Goal: Task Accomplishment & Management: Use online tool/utility

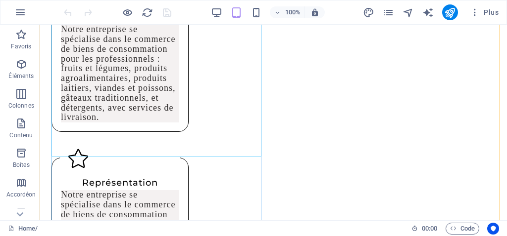
scroll to position [940, 0]
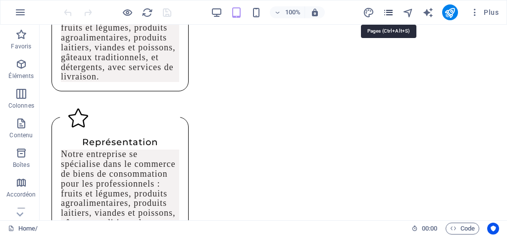
click at [390, 11] on icon "pages" at bounding box center [387, 12] width 11 height 11
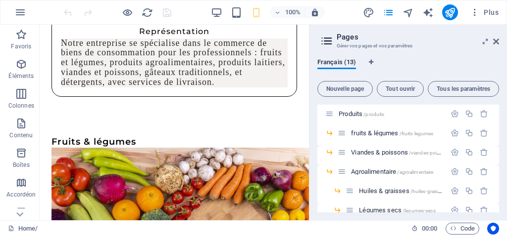
scroll to position [99, 0]
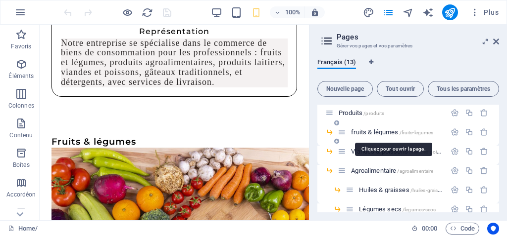
click at [367, 134] on span "fruits & légumes /fruits-legumes" at bounding box center [392, 132] width 82 height 7
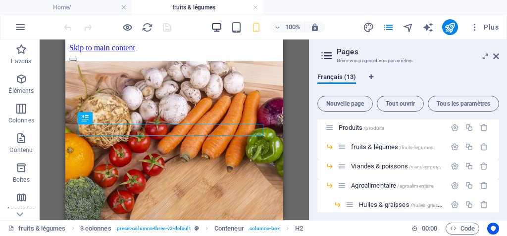
scroll to position [306, 0]
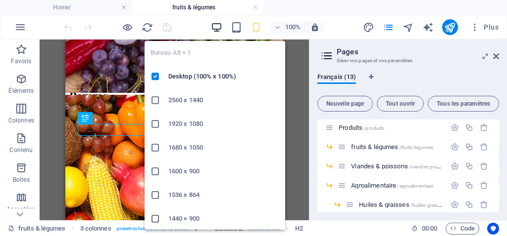
click at [218, 25] on icon "button" at bounding box center [216, 27] width 11 height 11
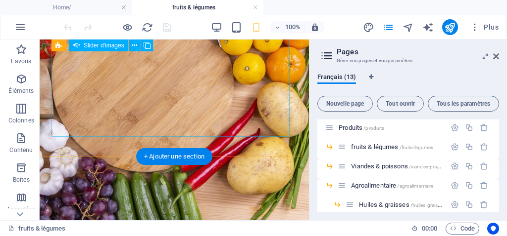
scroll to position [158, 0]
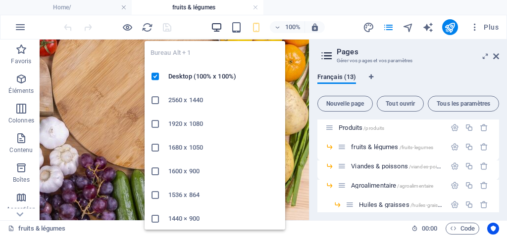
click at [215, 26] on icon "button" at bounding box center [216, 27] width 11 height 11
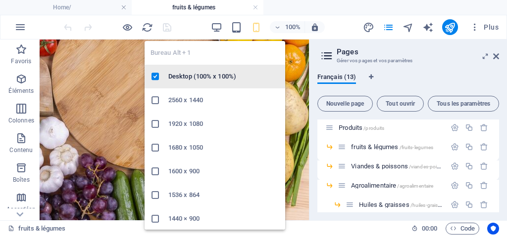
click at [201, 75] on h6 "Desktop (100% x 100%)" at bounding box center [223, 77] width 111 height 12
click at [181, 81] on h6 "Desktop (100% x 100%)" at bounding box center [223, 77] width 111 height 12
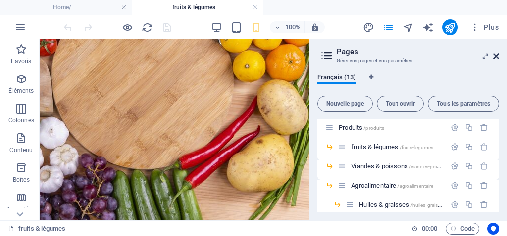
drag, startPoint x: 495, startPoint y: 55, endPoint x: 362, endPoint y: 41, distance: 133.8
click at [495, 55] on icon at bounding box center [496, 56] width 6 height 8
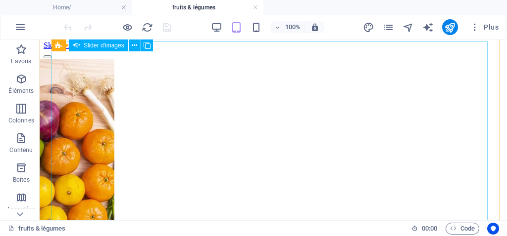
scroll to position [0, 0]
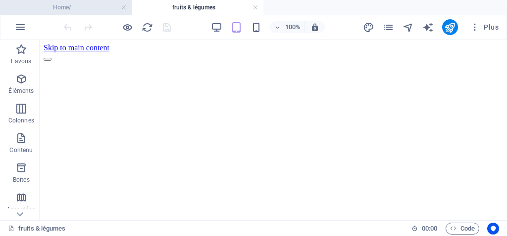
click at [86, 4] on h4 "Home/" at bounding box center [66, 7] width 132 height 11
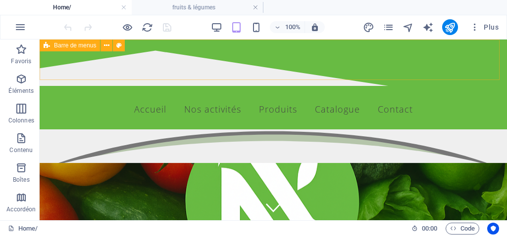
click at [45, 47] on icon at bounding box center [47, 46] width 6 height 12
click at [44, 44] on icon at bounding box center [47, 46] width 6 height 12
click at [47, 47] on icon at bounding box center [47, 46] width 6 height 12
click at [61, 47] on span "Barre de menus" at bounding box center [75, 46] width 42 height 6
click at [43, 47] on div "Barre de menus" at bounding box center [70, 46] width 60 height 12
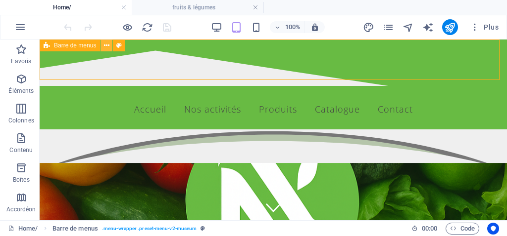
click at [108, 46] on icon at bounding box center [106, 46] width 5 height 10
click at [107, 45] on icon at bounding box center [106, 46] width 5 height 10
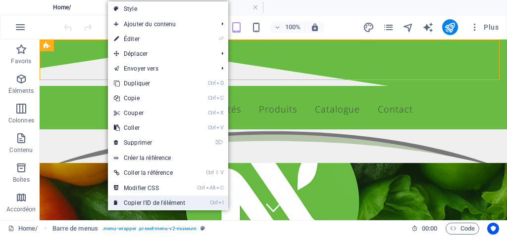
click at [156, 203] on link "Ctrl I Copier l'ID de l'élément" at bounding box center [149, 203] width 83 height 15
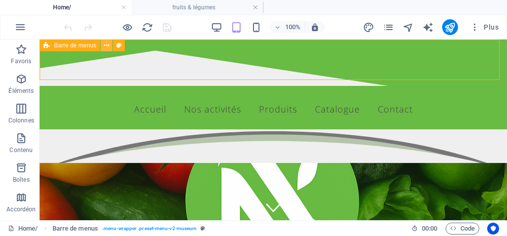
click at [106, 47] on icon at bounding box center [106, 46] width 5 height 10
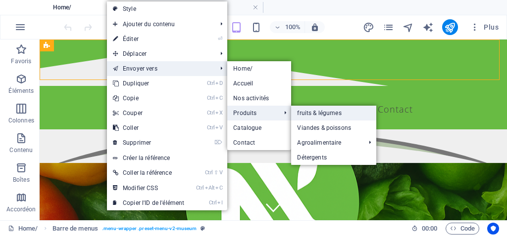
click at [323, 114] on link "fruits & légumes" at bounding box center [333, 113] width 85 height 15
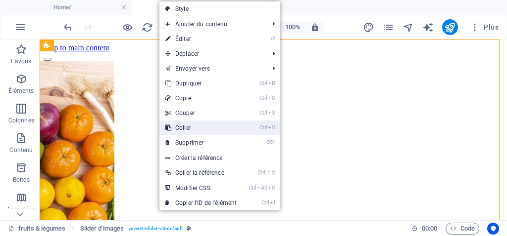
click at [181, 131] on link "Ctrl V Coller" at bounding box center [200, 128] width 83 height 15
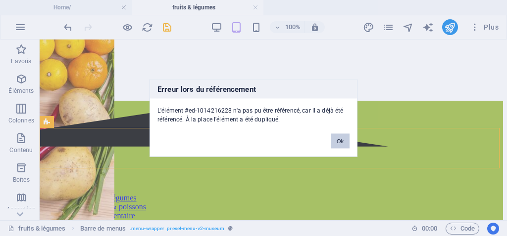
scroll to position [187, 0]
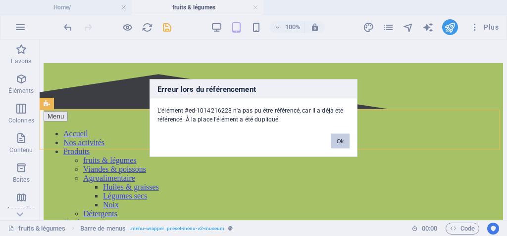
click at [340, 143] on button "Ok" at bounding box center [339, 141] width 19 height 15
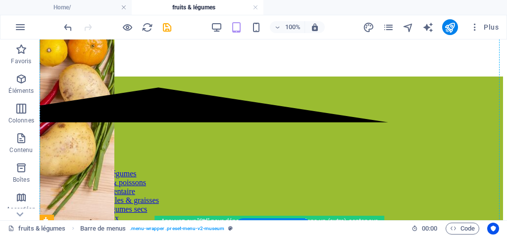
scroll to position [0, 0]
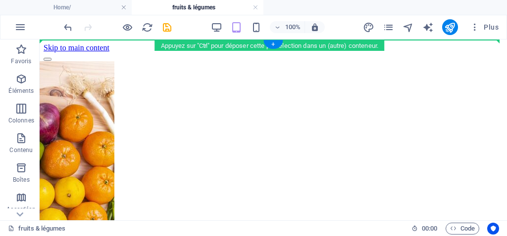
drag, startPoint x: 98, startPoint y: 147, endPoint x: 61, endPoint y: 50, distance: 103.8
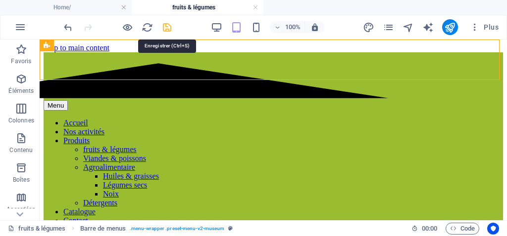
click at [167, 29] on icon "save" at bounding box center [166, 27] width 11 height 11
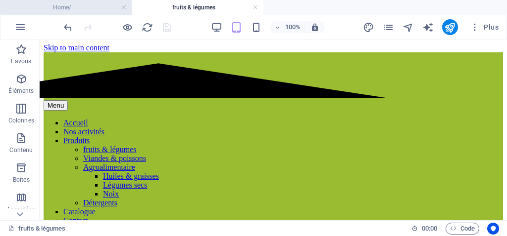
click at [55, 10] on h4 "Home/" at bounding box center [66, 7] width 132 height 11
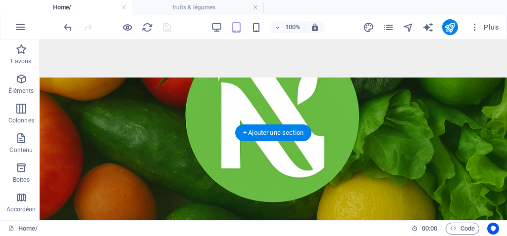
scroll to position [148, 0]
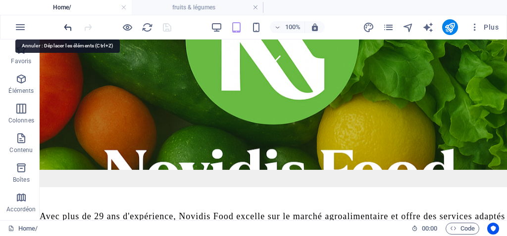
click at [67, 24] on icon "undo" at bounding box center [67, 27] width 11 height 11
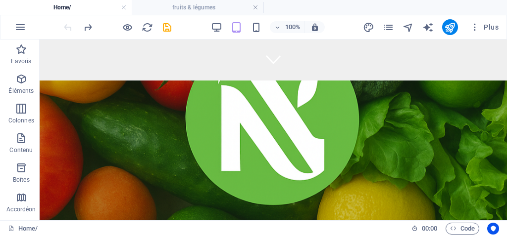
scroll to position [0, 0]
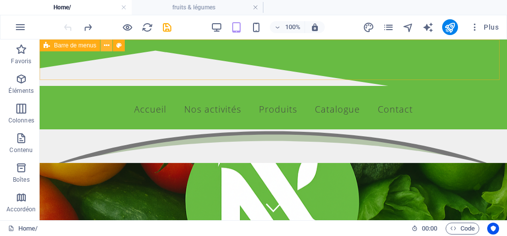
click at [107, 49] on icon at bounding box center [106, 46] width 5 height 10
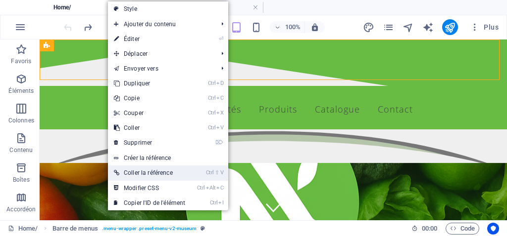
click at [150, 173] on link "Ctrl ⇧ V Coller la référence" at bounding box center [149, 173] width 83 height 15
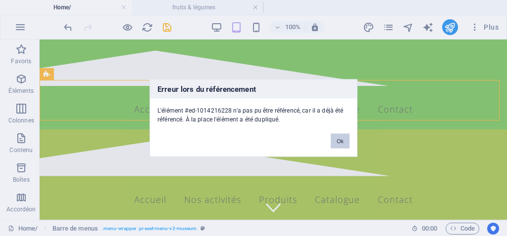
click at [334, 140] on button "Ok" at bounding box center [339, 141] width 19 height 15
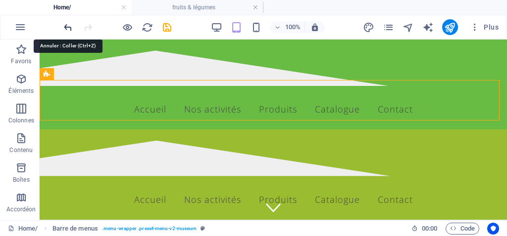
click at [66, 27] on icon "undo" at bounding box center [67, 27] width 11 height 11
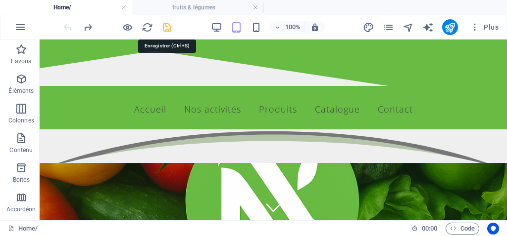
click at [170, 27] on icon "save" at bounding box center [166, 27] width 11 height 11
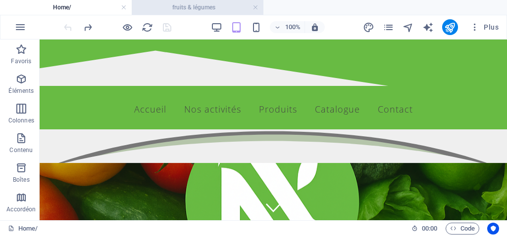
click at [213, 7] on h4 "fruits & légumes" at bounding box center [198, 7] width 132 height 11
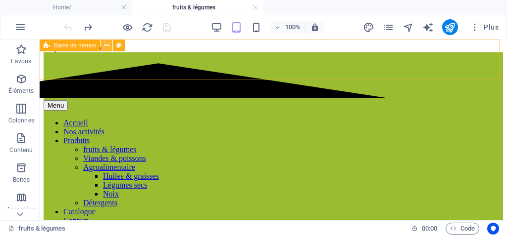
click at [104, 45] on icon at bounding box center [106, 46] width 5 height 10
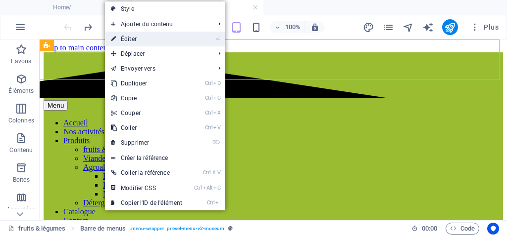
click at [130, 41] on link "⏎ Éditer" at bounding box center [146, 39] width 83 height 15
select select "triangle"
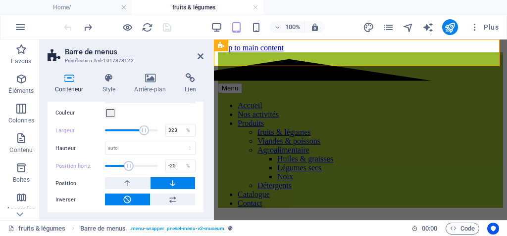
scroll to position [402, 0]
click at [132, 146] on select "auto px rem em vh vw" at bounding box center [150, 148] width 90 height 12
click at [105, 142] on select "auto px rem em vh vw" at bounding box center [150, 148] width 90 height 12
select select "DISABLED_OPTION_VALUE"
click at [203, 55] on icon at bounding box center [200, 56] width 6 height 8
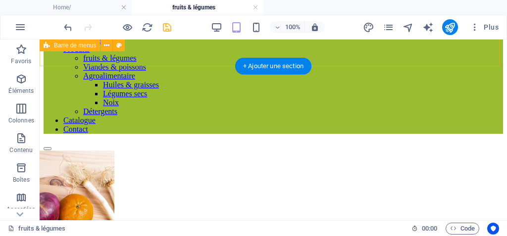
scroll to position [0, 0]
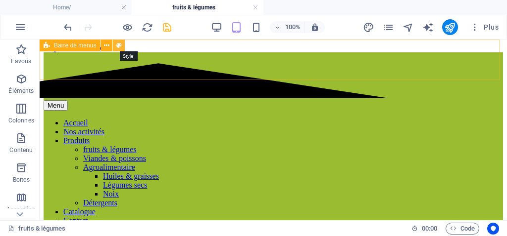
click at [122, 47] on button at bounding box center [119, 46] width 12 height 12
select select "rem"
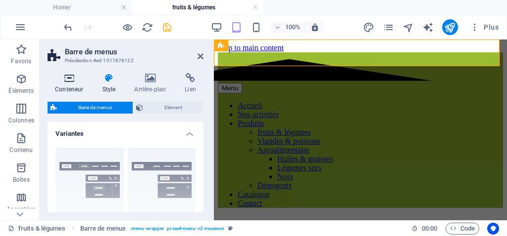
click at [66, 74] on icon at bounding box center [68, 78] width 43 height 10
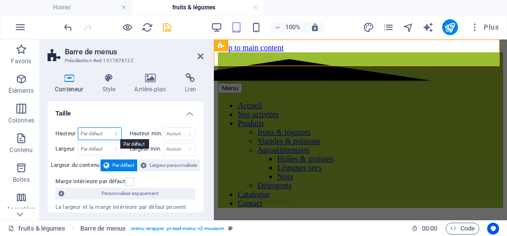
click at [91, 130] on select "Par défaut px rem % vh vw" at bounding box center [99, 134] width 43 height 12
click at [78, 128] on select "Par défaut px rem % vh vw" at bounding box center [99, 134] width 43 height 12
select select "DISABLED_OPTION_VALUE"
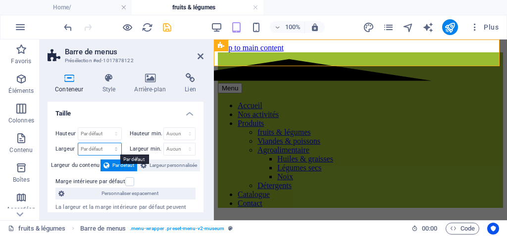
click at [97, 148] on select "Par défaut px rem % em vh vw" at bounding box center [99, 149] width 43 height 12
click at [78, 143] on select "Par défaut px rem % em vh vw" at bounding box center [99, 149] width 43 height 12
select select "DISABLED_OPTION_VALUE"
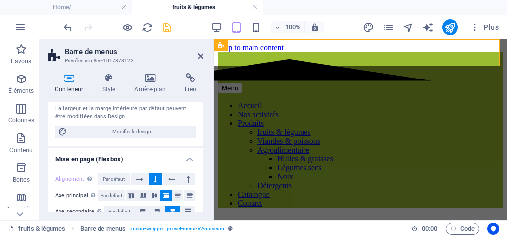
scroll to position [148, 0]
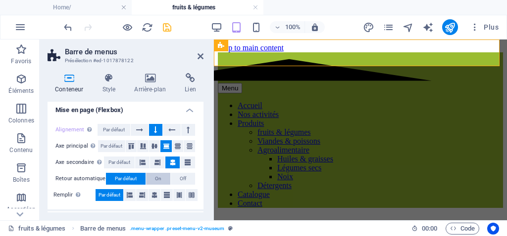
click at [156, 178] on span "On" at bounding box center [158, 179] width 6 height 12
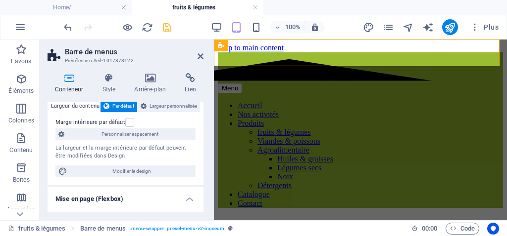
scroll to position [0, 0]
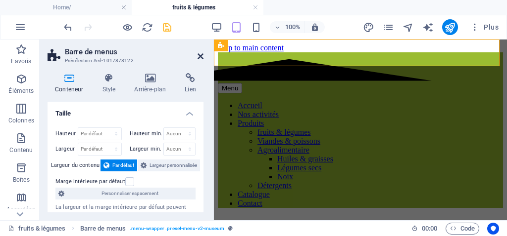
click at [199, 56] on icon at bounding box center [200, 56] width 6 height 8
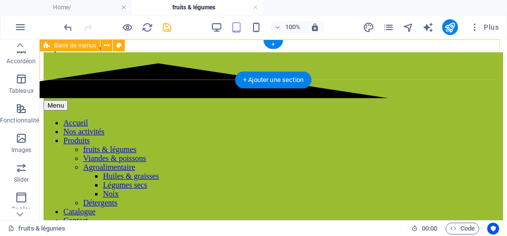
click at [48, 73] on div "Menu Accueil Nos activités Produits fruits & légumes Viandes & poissons Agroali…" at bounding box center [273, 138] width 459 height 173
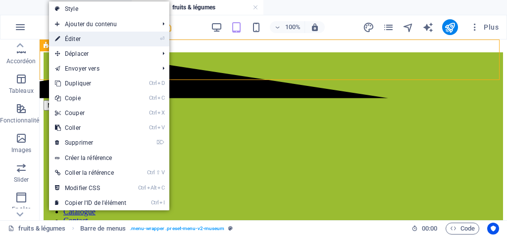
click at [83, 37] on link "⏎ Éditer" at bounding box center [90, 39] width 83 height 15
select select "triangle"
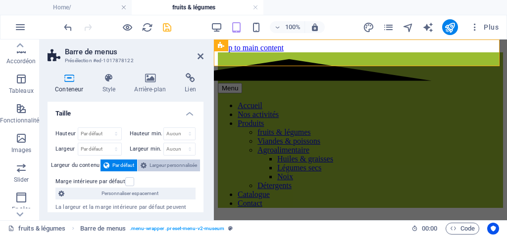
scroll to position [49, 0]
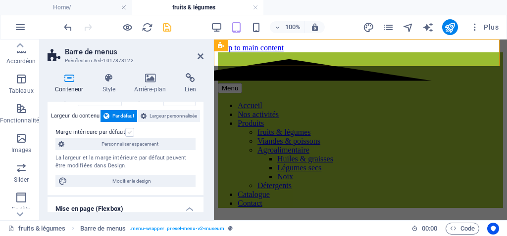
click at [125, 131] on label at bounding box center [129, 132] width 9 height 9
click at [0, 0] on input "Marge intérieure par défaut" at bounding box center [0, 0] width 0 height 0
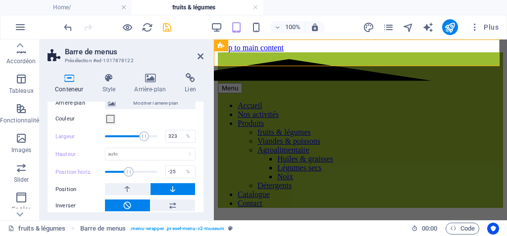
scroll to position [402, 0]
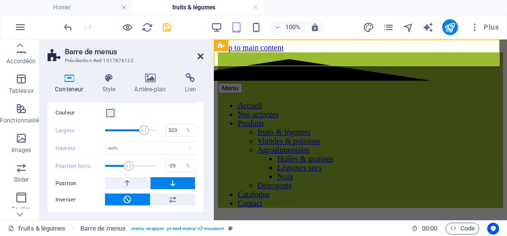
click at [199, 56] on icon at bounding box center [200, 56] width 6 height 8
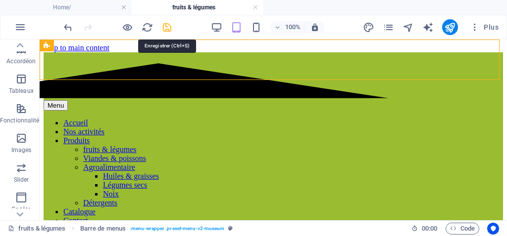
click at [165, 29] on icon "save" at bounding box center [166, 27] width 11 height 11
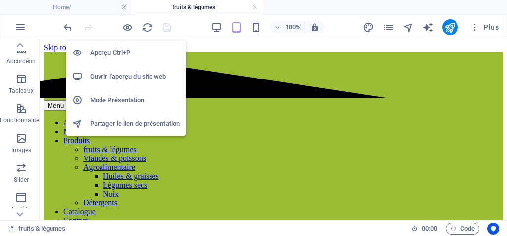
click at [114, 53] on h6 "Aperçu Ctrl+P" at bounding box center [135, 53] width 90 height 12
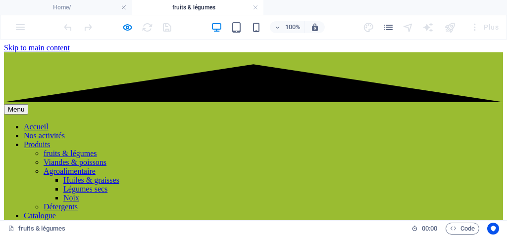
click at [97, 149] on link "fruits & légumes" at bounding box center [70, 153] width 53 height 8
click at [106, 158] on link "Viandes & poissons" at bounding box center [75, 162] width 63 height 8
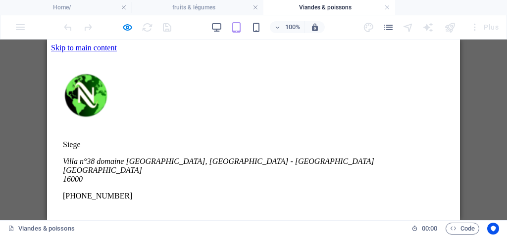
scroll to position [0, 0]
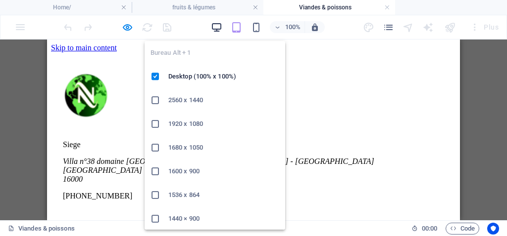
click at [214, 25] on icon "button" at bounding box center [216, 27] width 11 height 11
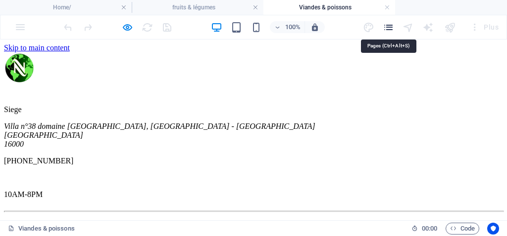
click at [385, 26] on icon "pages" at bounding box center [387, 27] width 11 height 11
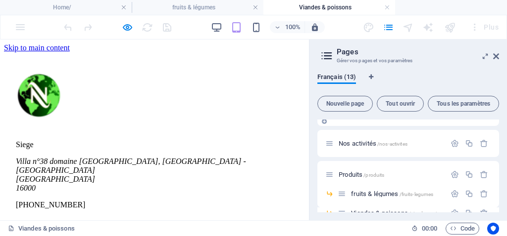
scroll to position [99, 0]
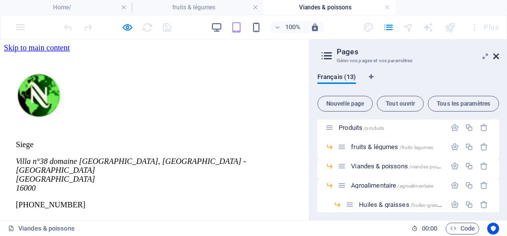
drag, startPoint x: 494, startPoint y: 58, endPoint x: 220, endPoint y: 52, distance: 273.6
click at [494, 58] on icon at bounding box center [496, 56] width 6 height 8
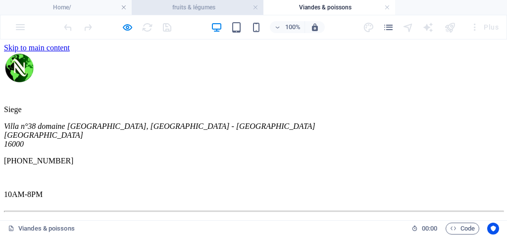
click at [220, 13] on li "fruits & légumes" at bounding box center [198, 7] width 132 height 15
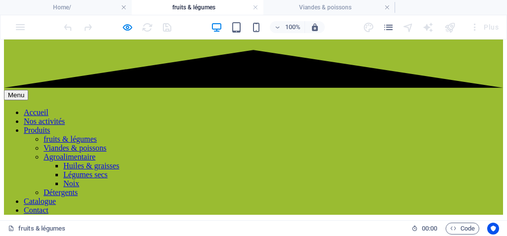
scroll to position [0, 0]
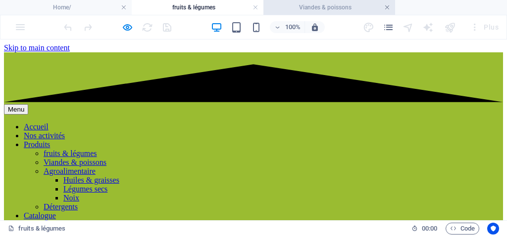
click at [386, 12] on link at bounding box center [387, 7] width 6 height 9
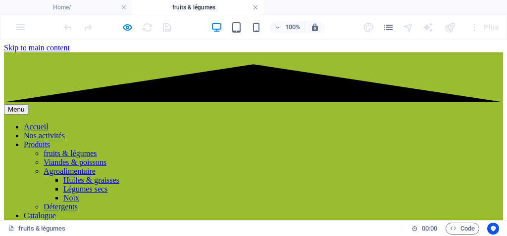
click at [257, 9] on link at bounding box center [255, 7] width 6 height 9
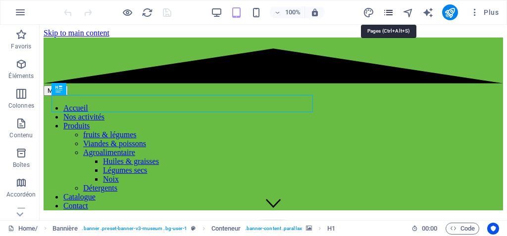
click at [389, 11] on icon "pages" at bounding box center [387, 12] width 11 height 11
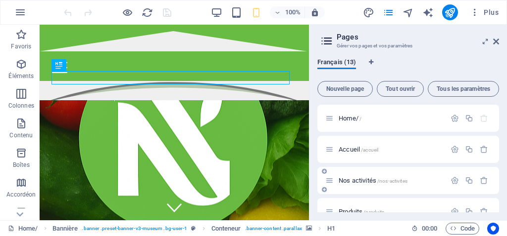
scroll to position [49, 0]
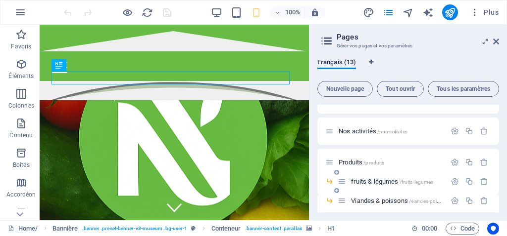
click at [349, 183] on div "fruits & légumes /fruits-legumes" at bounding box center [396, 182] width 97 height 6
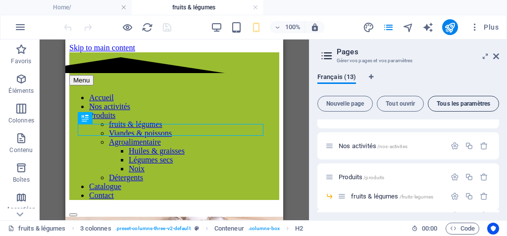
scroll to position [333, 0]
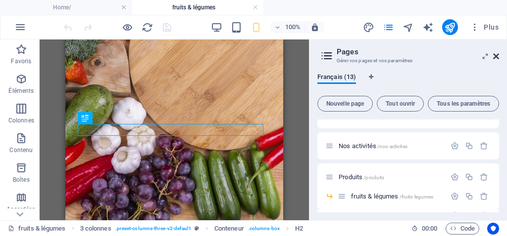
click at [496, 57] on icon at bounding box center [496, 56] width 6 height 8
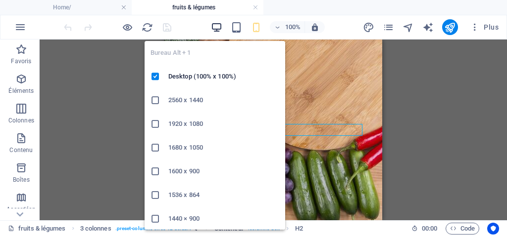
click at [220, 29] on icon "button" at bounding box center [216, 27] width 11 height 11
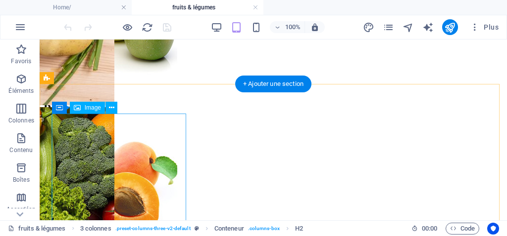
scroll to position [476, 0]
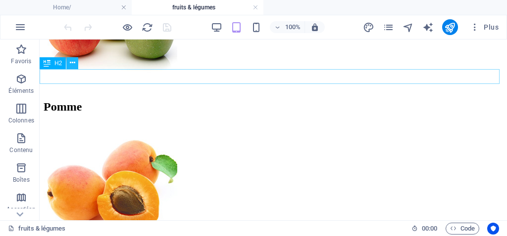
click at [71, 61] on icon at bounding box center [72, 63] width 5 height 10
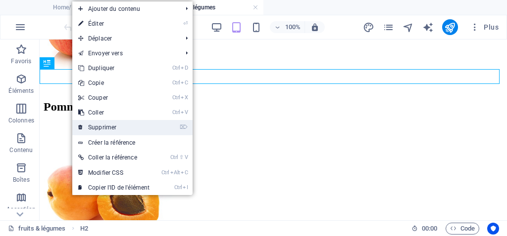
click at [106, 127] on link "⌦ Supprimer" at bounding box center [113, 127] width 83 height 15
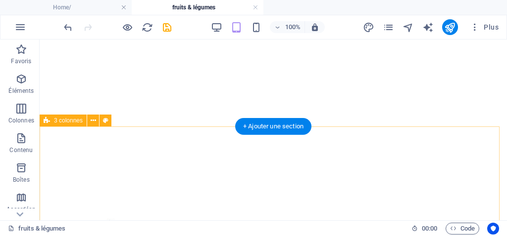
scroll to position [279, 0]
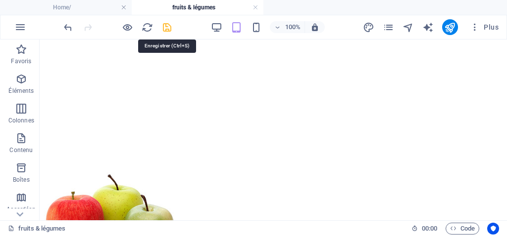
click at [168, 26] on icon "save" at bounding box center [166, 27] width 11 height 11
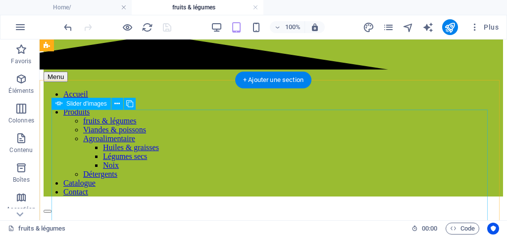
scroll to position [0, 0]
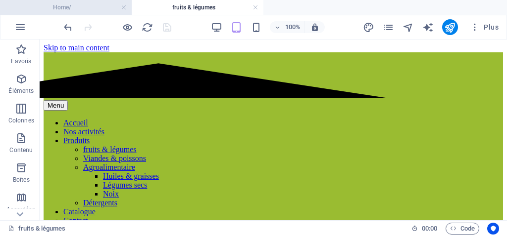
click at [83, 8] on h4 "Home/" at bounding box center [66, 7] width 132 height 11
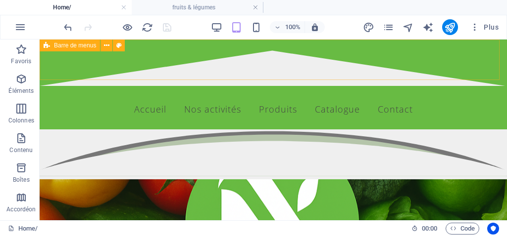
click at [47, 45] on icon at bounding box center [47, 46] width 6 height 12
click at [53, 45] on div "Barre de menus" at bounding box center [70, 46] width 60 height 12
click at [51, 47] on div "Barre de menus" at bounding box center [70, 46] width 60 height 12
click at [104, 49] on icon at bounding box center [106, 46] width 5 height 10
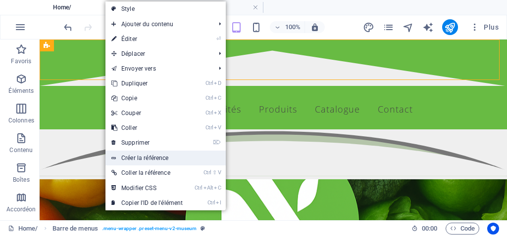
click at [144, 157] on link "Créer la référence" at bounding box center [165, 158] width 120 height 15
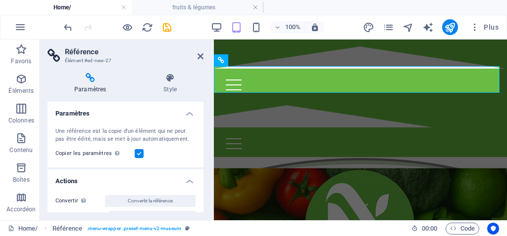
scroll to position [18, 0]
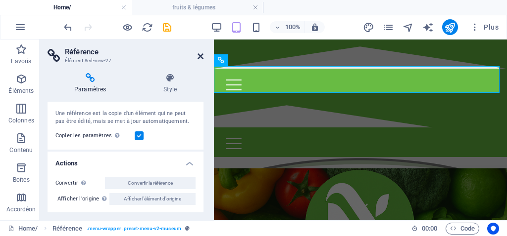
click at [200, 53] on icon at bounding box center [200, 56] width 6 height 8
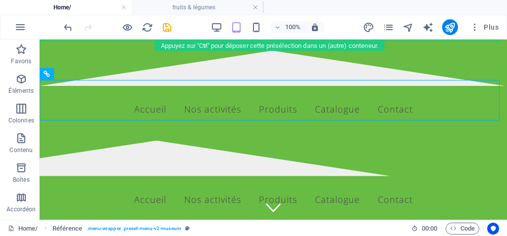
drag, startPoint x: 58, startPoint y: 73, endPoint x: 62, endPoint y: 37, distance: 35.8
click at [62, 40] on section "Favoris Éléments Colonnes Contenu Boîtes Accordéon Tableaux Fonctionnalités Ima…" at bounding box center [253, 130] width 507 height 181
drag, startPoint x: 50, startPoint y: 73, endPoint x: 47, endPoint y: 36, distance: 37.3
click at [47, 40] on section "Favoris Éléments Colonnes Contenu Boîtes Accordéon Tableaux Fonctionnalités Ima…" at bounding box center [253, 130] width 507 height 181
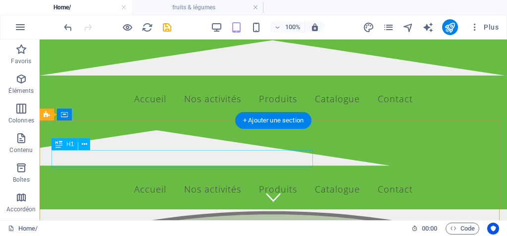
scroll to position [0, 0]
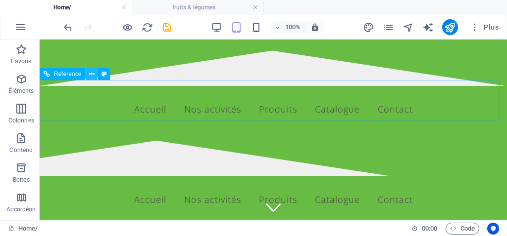
click at [92, 74] on icon at bounding box center [91, 74] width 5 height 10
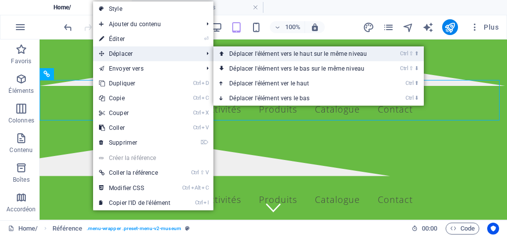
drag, startPoint x: 247, startPoint y: 59, endPoint x: 208, endPoint y: 19, distance: 55.6
click at [247, 59] on link "Ctrl ⇧ ⬆ Déplacer l'élément vers le haut sur le même niveau" at bounding box center [299, 54] width 173 height 15
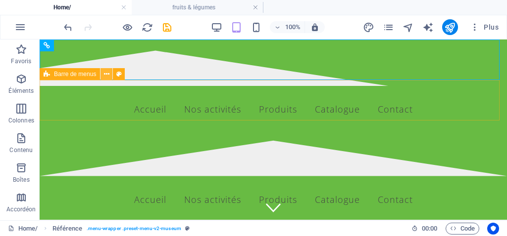
click at [102, 75] on button at bounding box center [106, 74] width 12 height 12
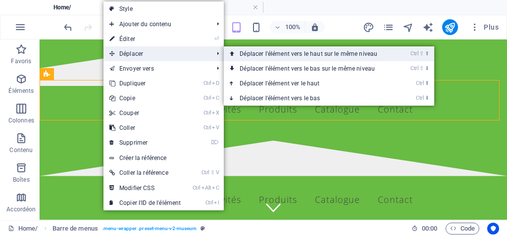
click at [243, 52] on link "Ctrl ⇧ ⬆ Déplacer l'élément vers le haut sur le même niveau" at bounding box center [310, 54] width 173 height 15
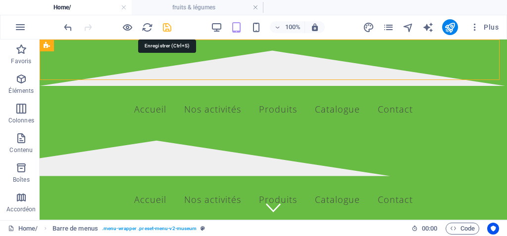
click at [167, 23] on icon "save" at bounding box center [166, 27] width 11 height 11
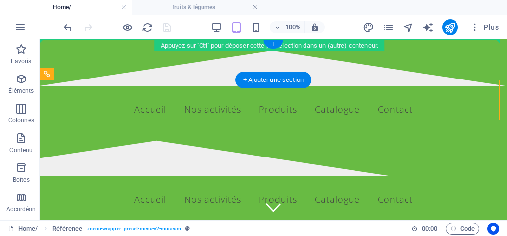
drag, startPoint x: 98, startPoint y: 118, endPoint x: 87, endPoint y: 79, distance: 40.7
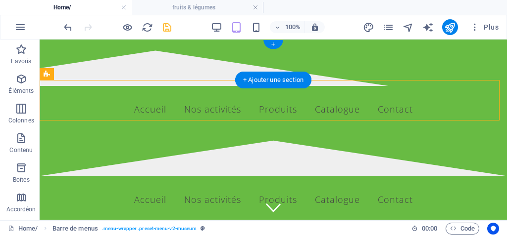
drag, startPoint x: 90, startPoint y: 114, endPoint x: 74, endPoint y: 78, distance: 40.1
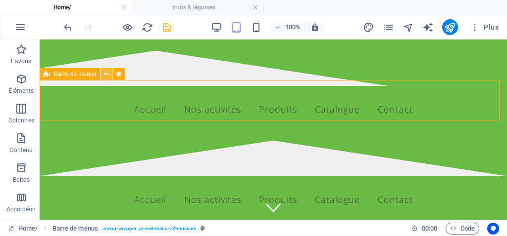
click at [107, 76] on icon at bounding box center [106, 74] width 5 height 10
click at [107, 74] on icon at bounding box center [106, 74] width 5 height 10
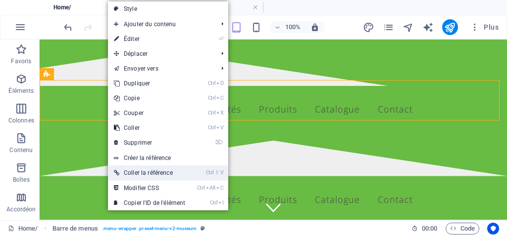
click at [144, 173] on link "Ctrl ⇧ V Coller la référence" at bounding box center [149, 173] width 83 height 15
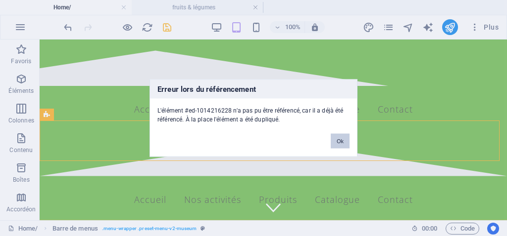
click at [337, 141] on button "Ok" at bounding box center [339, 141] width 19 height 15
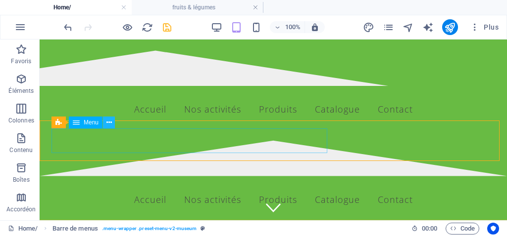
click at [107, 126] on icon at bounding box center [108, 123] width 5 height 10
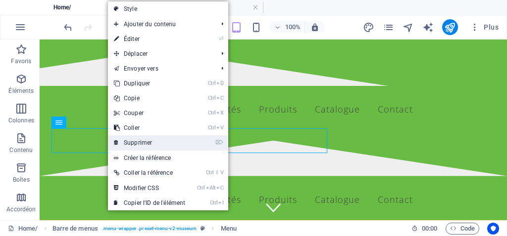
click at [135, 139] on link "⌦ Supprimer" at bounding box center [149, 143] width 83 height 15
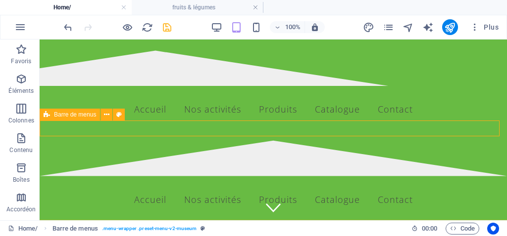
click at [107, 116] on icon at bounding box center [106, 115] width 5 height 10
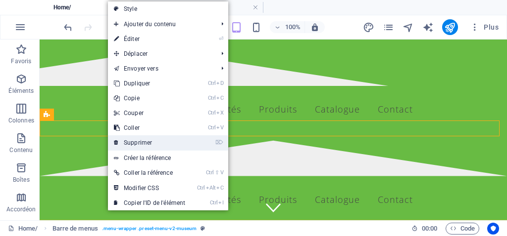
click at [132, 137] on link "⌦ Supprimer" at bounding box center [149, 143] width 83 height 15
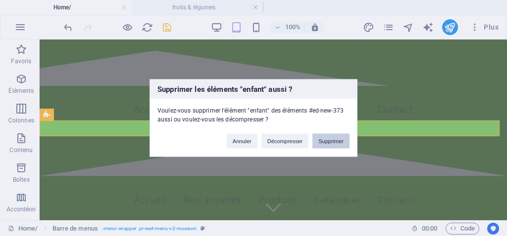
click at [329, 144] on button "Supprimer" at bounding box center [330, 141] width 37 height 15
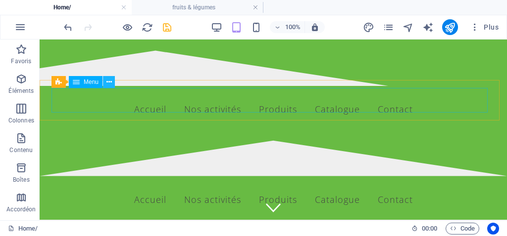
click at [109, 82] on icon at bounding box center [108, 82] width 5 height 10
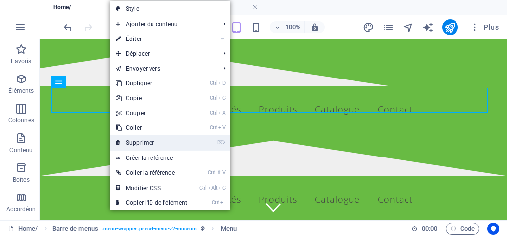
click at [153, 141] on link "⌦ Supprimer" at bounding box center [151, 143] width 83 height 15
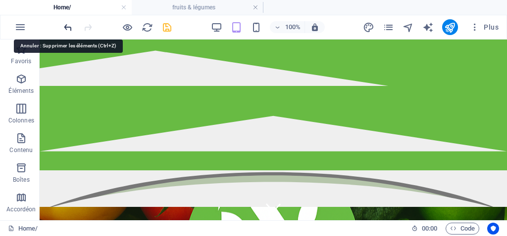
click at [70, 25] on icon "undo" at bounding box center [67, 27] width 11 height 11
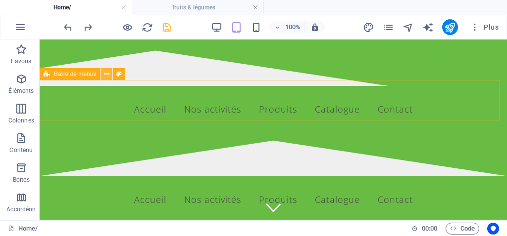
click at [107, 77] on icon at bounding box center [106, 74] width 5 height 10
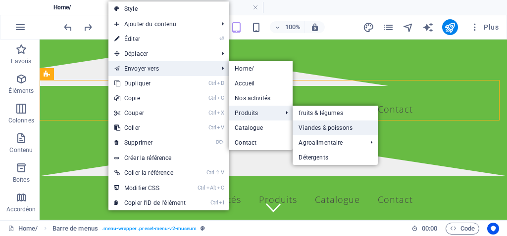
click at [313, 127] on link "Viandes & poissons" at bounding box center [334, 128] width 85 height 15
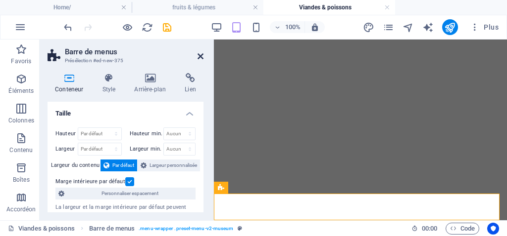
click at [198, 60] on link at bounding box center [200, 56] width 6 height 8
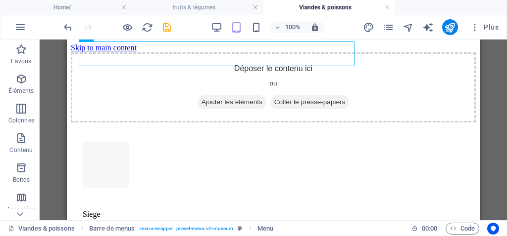
scroll to position [351, 0]
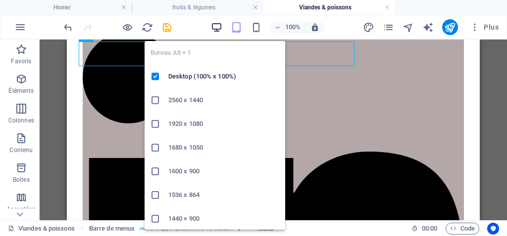
click at [221, 26] on icon "button" at bounding box center [216, 27] width 11 height 11
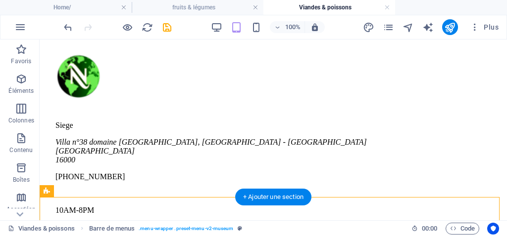
scroll to position [0, 0]
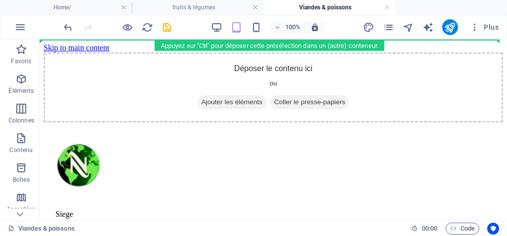
drag, startPoint x: 58, startPoint y: 100, endPoint x: 59, endPoint y: 33, distance: 67.3
click at [59, 40] on section "Favoris Éléments Colonnes Contenu Boîtes Accordéon Tableaux Fonctionnalités Ima…" at bounding box center [253, 130] width 507 height 181
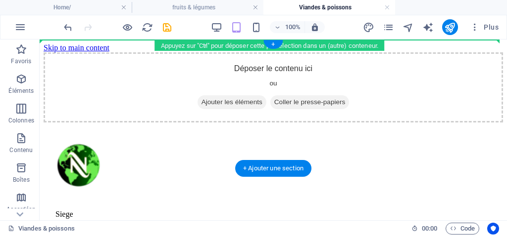
drag, startPoint x: 105, startPoint y: 176, endPoint x: 57, endPoint y: 53, distance: 132.2
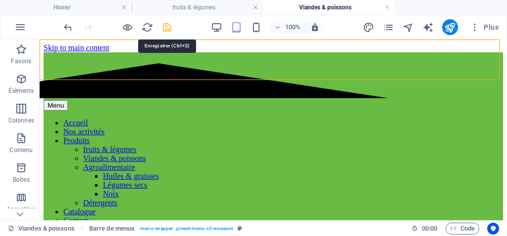
click at [169, 28] on icon "save" at bounding box center [166, 27] width 11 height 11
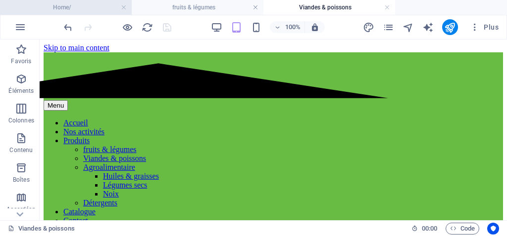
click at [56, 5] on h4 "Home/" at bounding box center [66, 7] width 132 height 11
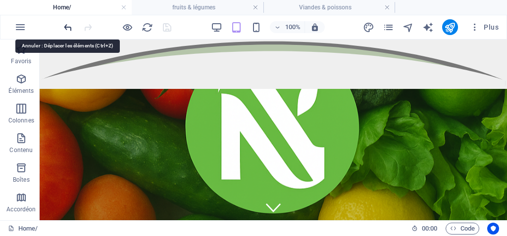
click at [68, 28] on icon "undo" at bounding box center [67, 27] width 11 height 11
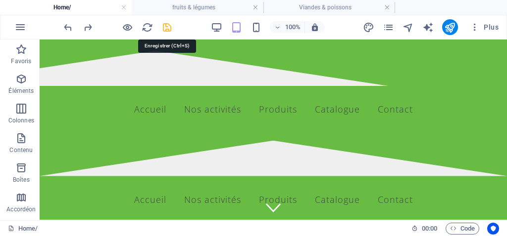
click at [167, 25] on icon "save" at bounding box center [166, 27] width 11 height 11
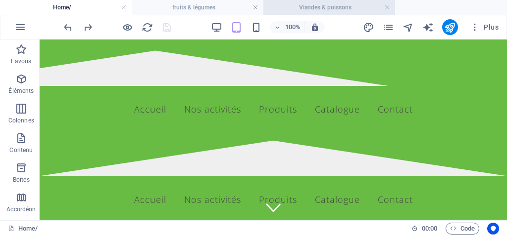
click at [293, 3] on h4 "Viandes & poissons" at bounding box center [329, 7] width 132 height 11
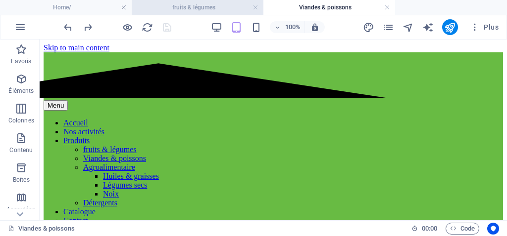
click at [199, 6] on h4 "fruits & légumes" at bounding box center [198, 7] width 132 height 11
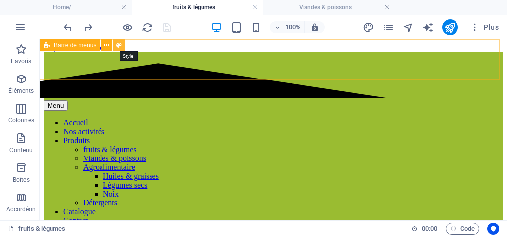
click at [118, 46] on icon at bounding box center [118, 46] width 5 height 10
select select "rem"
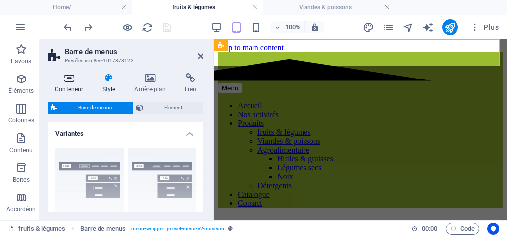
click at [62, 74] on icon at bounding box center [68, 78] width 43 height 10
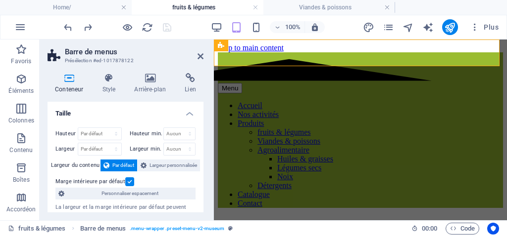
scroll to position [49, 0]
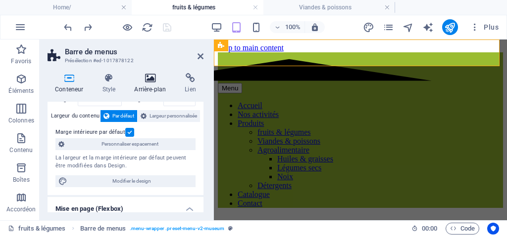
click at [152, 76] on icon at bounding box center [150, 78] width 47 height 10
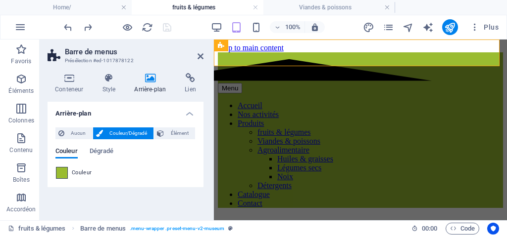
click at [59, 175] on span at bounding box center [61, 173] width 11 height 11
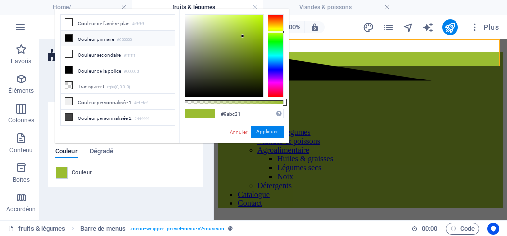
click at [184, 130] on div "#9abc31 Formats pris en charge #0852ed rgb(8, 82, 237) rgba(8, 82, 237, 90%) hs…" at bounding box center [233, 148] width 109 height 278
click at [250, 115] on input "#9abc31" at bounding box center [251, 114] width 66 height 10
type input "#"
paste input "#68bb43"
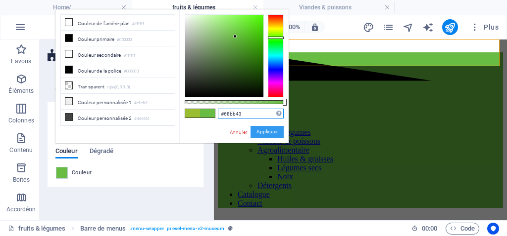
type input "#68bb43"
click at [267, 128] on button "Appliquer" at bounding box center [266, 132] width 33 height 12
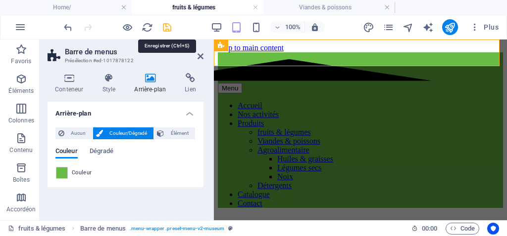
click at [165, 29] on icon "save" at bounding box center [166, 27] width 11 height 11
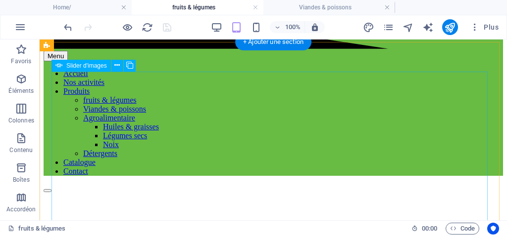
scroll to position [0, 0]
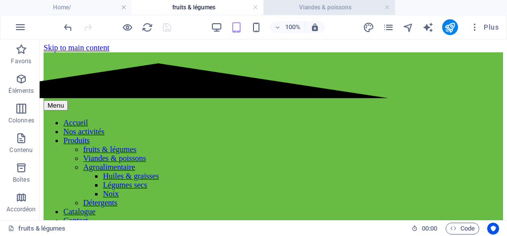
click at [293, 5] on h4 "Viandes & poissons" at bounding box center [329, 7] width 132 height 11
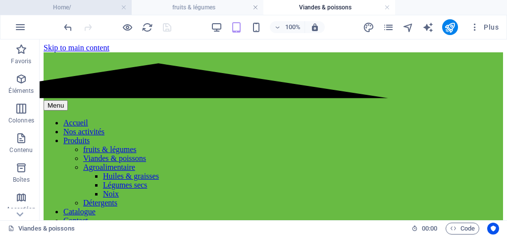
click at [91, 12] on h4 "Home/" at bounding box center [66, 7] width 132 height 11
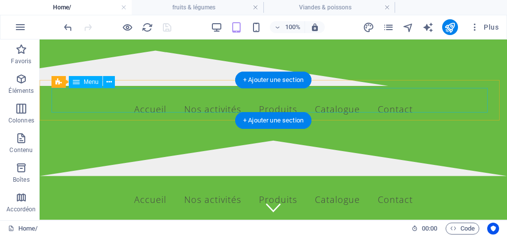
click at [178, 188] on nav "Accueil Nos activités Produits fruits & légumes Viandes & poissons Agroalimenta…" at bounding box center [272, 200] width 443 height 25
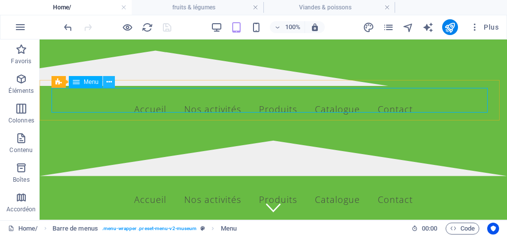
click at [106, 83] on icon at bounding box center [108, 82] width 5 height 10
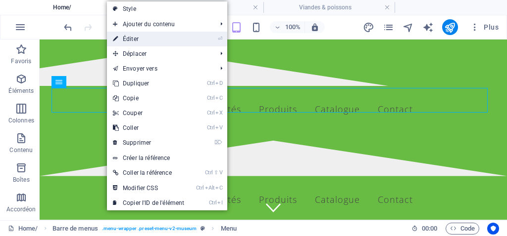
click at [131, 41] on link "⏎ Éditer" at bounding box center [148, 39] width 83 height 15
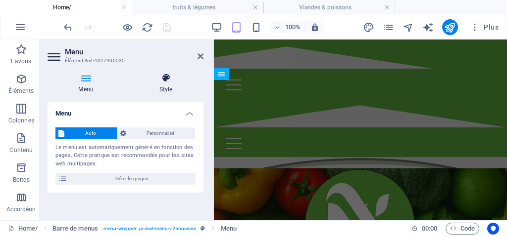
click at [162, 80] on icon at bounding box center [165, 78] width 75 height 10
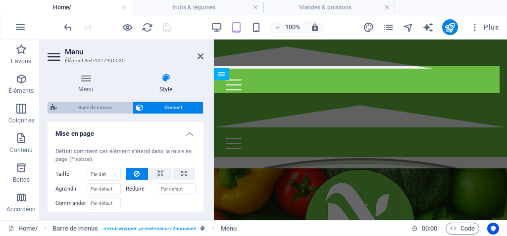
click at [96, 103] on span "Barre de menus" at bounding box center [95, 108] width 70 height 12
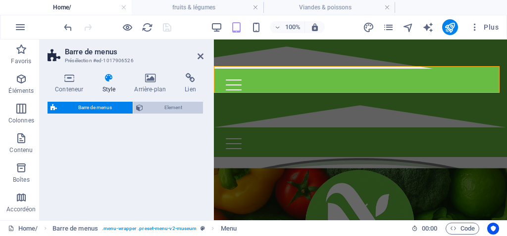
select select "rem"
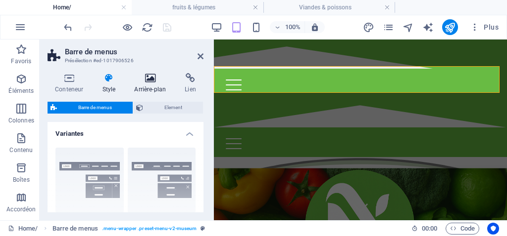
click at [150, 76] on icon at bounding box center [150, 78] width 47 height 10
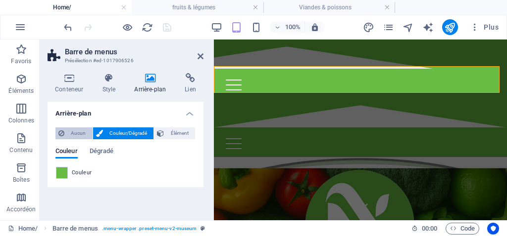
click at [82, 132] on span "Aucun" at bounding box center [78, 134] width 22 height 12
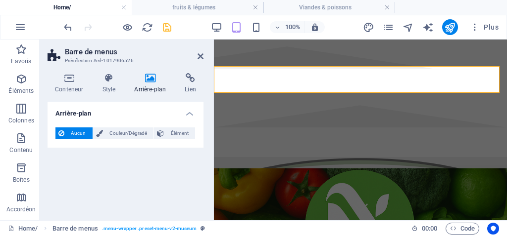
click at [69, 71] on div "Conteneur Style Arrière-plan Lien Taille Hauteur Par défaut px rem % vh vw Haut…" at bounding box center [126, 142] width 172 height 155
click at [68, 84] on h4 "Conteneur" at bounding box center [70, 83] width 47 height 21
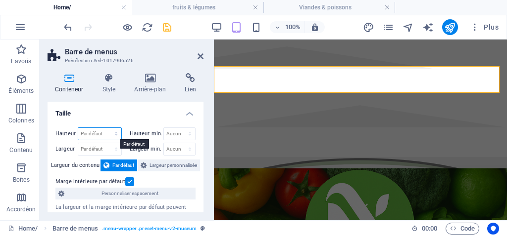
click at [98, 136] on select "Par défaut px rem % vh vw" at bounding box center [99, 134] width 43 height 12
click at [78, 128] on select "Par défaut px rem % vh vw" at bounding box center [99, 134] width 43 height 12
select select "DISABLED_OPTION_VALUE"
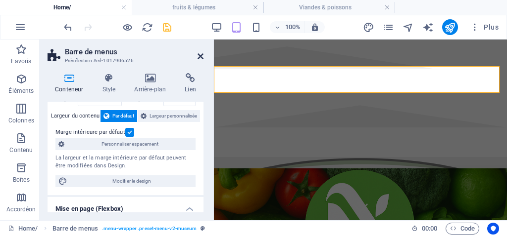
click at [198, 56] on icon at bounding box center [200, 56] width 6 height 8
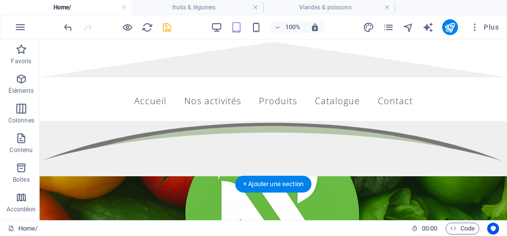
scroll to position [0, 0]
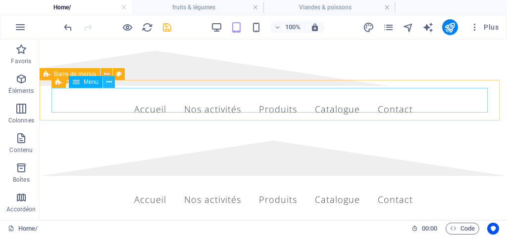
click at [105, 83] on button at bounding box center [109, 82] width 12 height 12
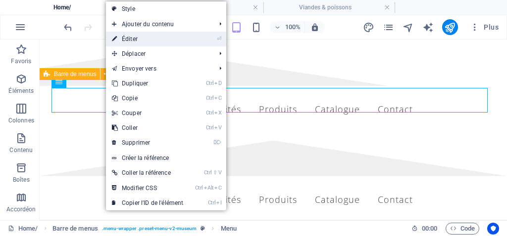
click at [137, 37] on link "⏎ Éditer" at bounding box center [147, 39] width 83 height 15
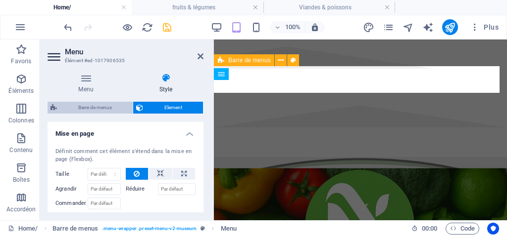
click at [95, 107] on span "Barre de menus" at bounding box center [95, 108] width 70 height 12
select select "rem"
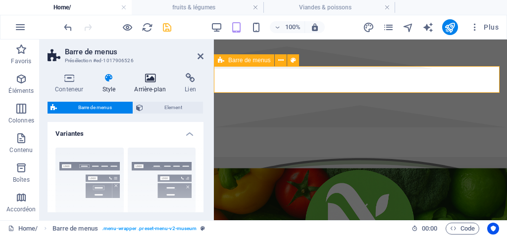
click at [152, 79] on icon at bounding box center [150, 78] width 47 height 10
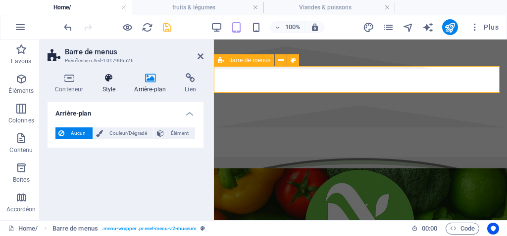
click at [110, 75] on icon at bounding box center [108, 78] width 28 height 10
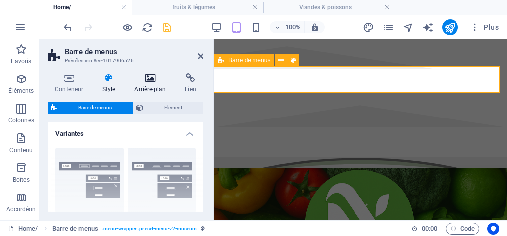
click at [146, 80] on icon at bounding box center [150, 78] width 47 height 10
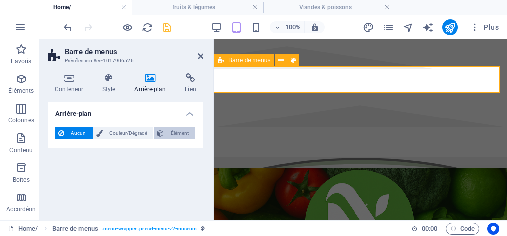
click at [167, 132] on span "Élément" at bounding box center [179, 134] width 25 height 12
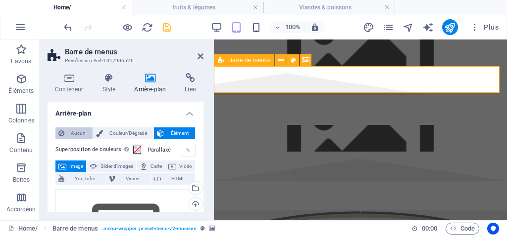
click at [80, 133] on span "Aucun" at bounding box center [78, 134] width 22 height 12
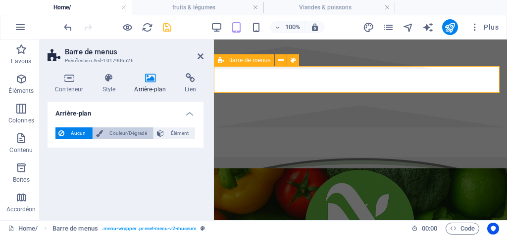
click at [132, 129] on span "Couleur/Dégradé" at bounding box center [128, 134] width 45 height 12
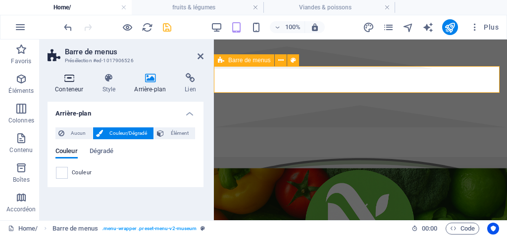
click at [66, 78] on icon at bounding box center [68, 78] width 43 height 10
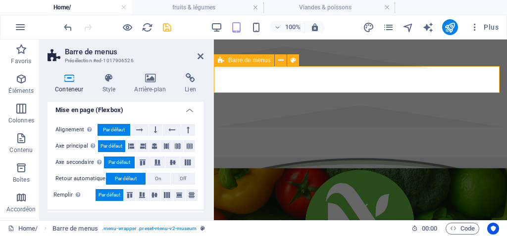
scroll to position [49, 0]
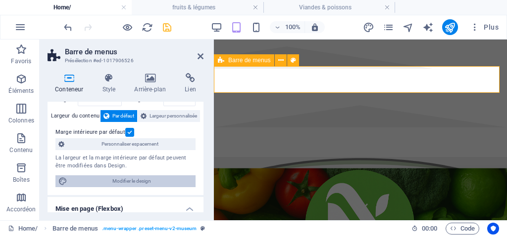
click at [127, 179] on span "Modifier le design" at bounding box center [131, 182] width 122 height 12
select select "rem"
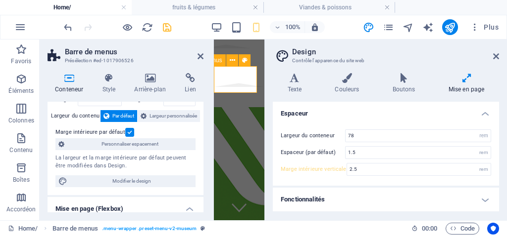
click at [426, 195] on h4 "Fonctionnalités" at bounding box center [386, 200] width 226 height 24
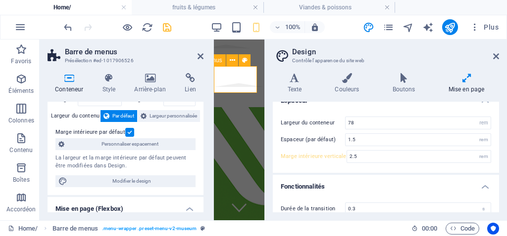
scroll to position [0, 0]
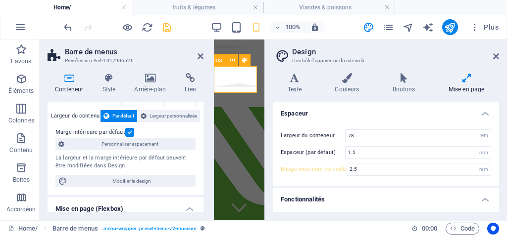
click at [466, 76] on icon at bounding box center [465, 78] width 65 height 10
click at [350, 78] on icon at bounding box center [346, 78] width 53 height 10
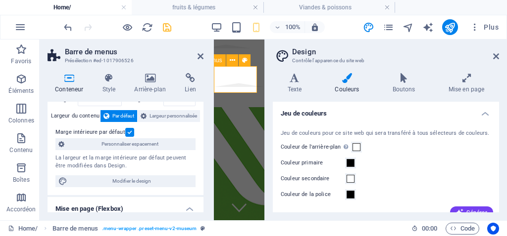
click at [495, 51] on h2 "Design" at bounding box center [395, 51] width 207 height 9
click at [198, 59] on icon at bounding box center [200, 56] width 6 height 8
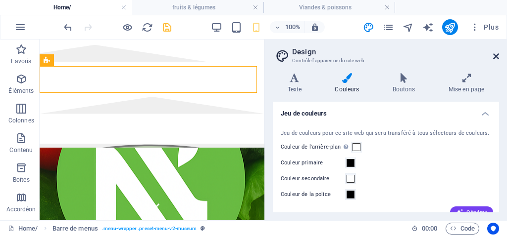
drag, startPoint x: 495, startPoint y: 56, endPoint x: 360, endPoint y: 39, distance: 135.7
click at [495, 56] on icon at bounding box center [496, 56] width 6 height 8
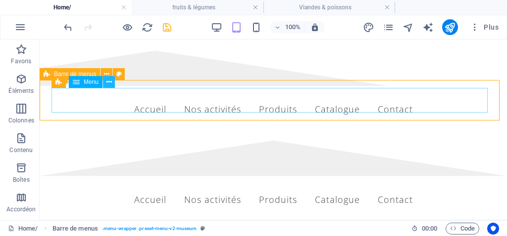
click at [103, 85] on button at bounding box center [109, 82] width 12 height 12
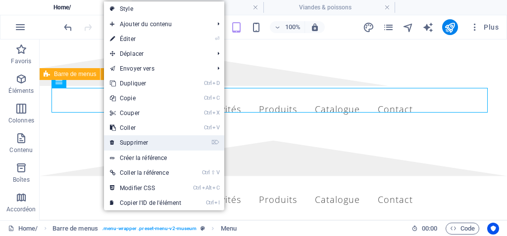
click at [136, 140] on link "⌦ Supprimer" at bounding box center [145, 143] width 83 height 15
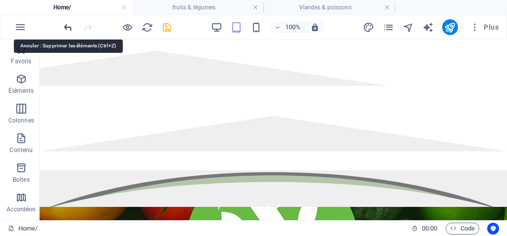
click at [67, 23] on icon "undo" at bounding box center [67, 27] width 11 height 11
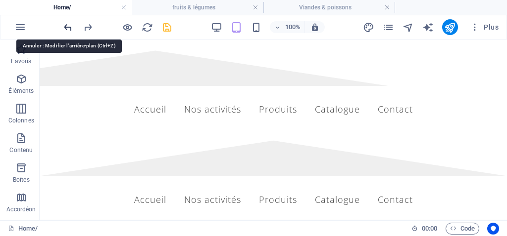
click at [66, 27] on icon "undo" at bounding box center [67, 27] width 11 height 11
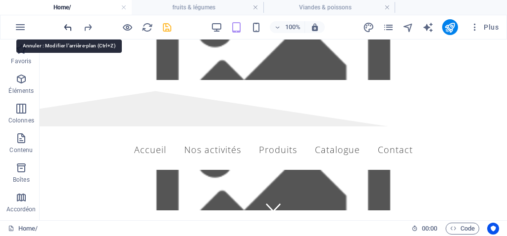
click at [69, 25] on icon "undo" at bounding box center [67, 27] width 11 height 11
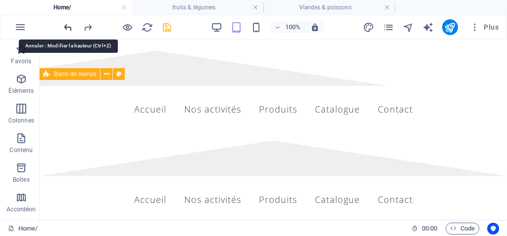
click at [66, 23] on icon "undo" at bounding box center [67, 27] width 11 height 11
click at [67, 25] on icon "undo" at bounding box center [67, 27] width 11 height 11
click at [69, 27] on icon "undo" at bounding box center [67, 27] width 11 height 11
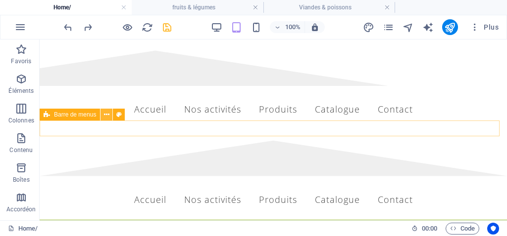
click at [111, 113] on button at bounding box center [106, 115] width 12 height 12
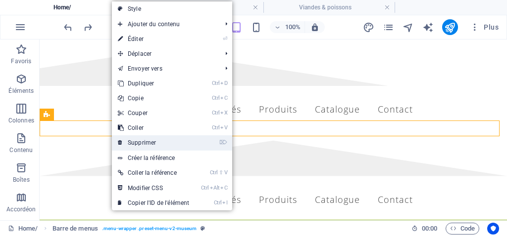
click at [151, 142] on link "⌦ Supprimer" at bounding box center [153, 143] width 83 height 15
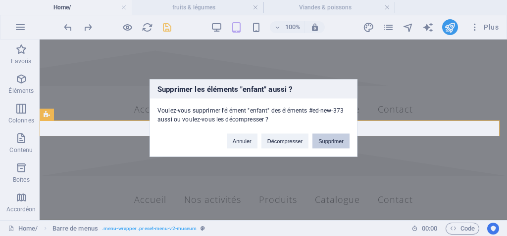
click at [325, 139] on button "Supprimer" at bounding box center [330, 141] width 37 height 15
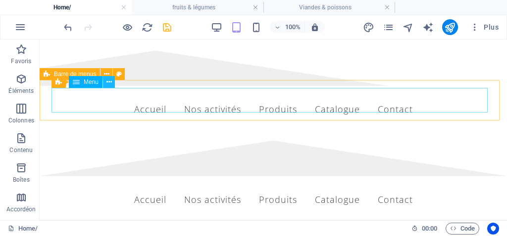
click at [112, 82] on button at bounding box center [109, 82] width 12 height 12
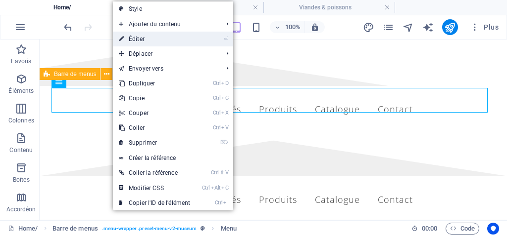
click at [138, 42] on link "⏎ Éditer" at bounding box center [154, 39] width 83 height 15
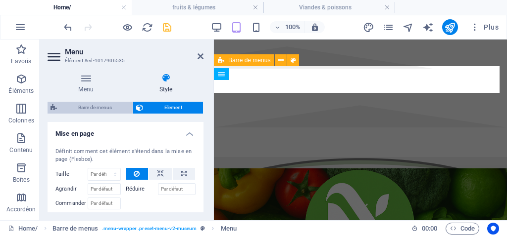
click at [84, 106] on span "Barre de menus" at bounding box center [95, 108] width 70 height 12
select select "rem"
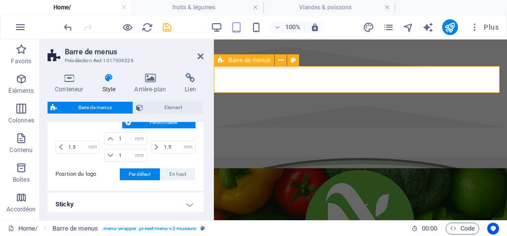
scroll to position [297, 0]
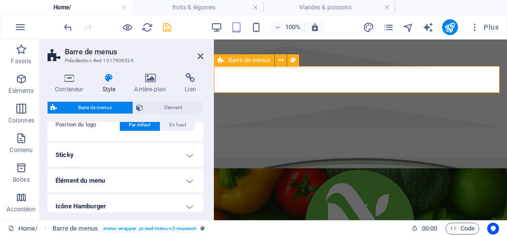
click at [154, 149] on h4 "Sticky" at bounding box center [125, 155] width 156 height 24
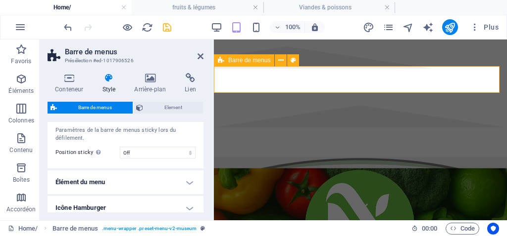
scroll to position [346, 0]
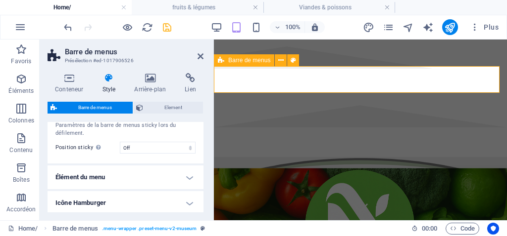
click at [147, 180] on h4 "Élément du menu" at bounding box center [125, 178] width 156 height 24
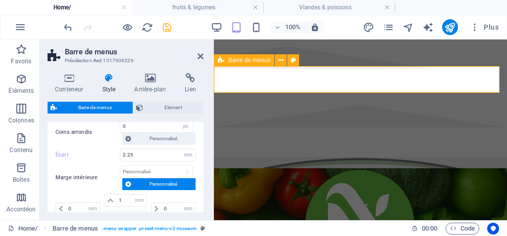
scroll to position [544, 0]
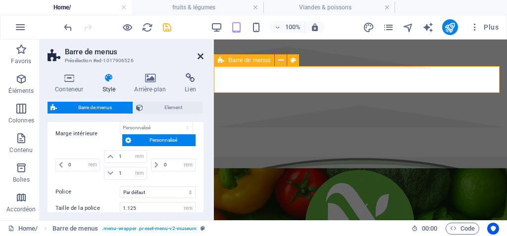
click at [200, 56] on icon at bounding box center [200, 56] width 6 height 8
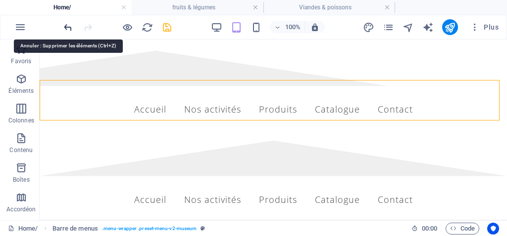
click at [68, 23] on icon "undo" at bounding box center [67, 27] width 11 height 11
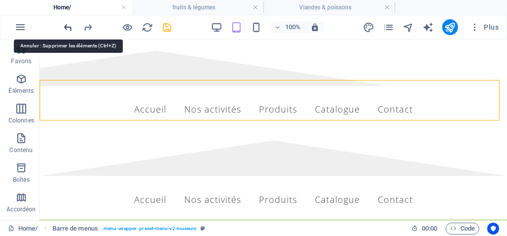
click at [68, 26] on icon "undo" at bounding box center [67, 27] width 11 height 11
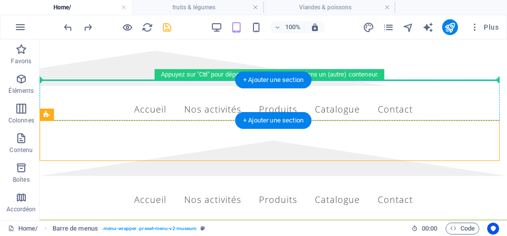
drag, startPoint x: 98, startPoint y: 155, endPoint x: 62, endPoint y: 93, distance: 72.5
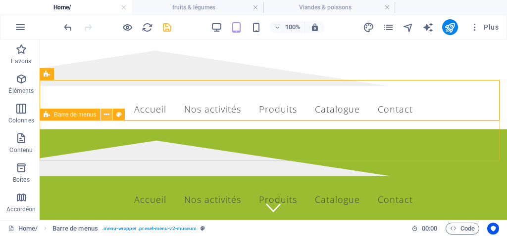
click at [105, 113] on icon at bounding box center [106, 115] width 5 height 10
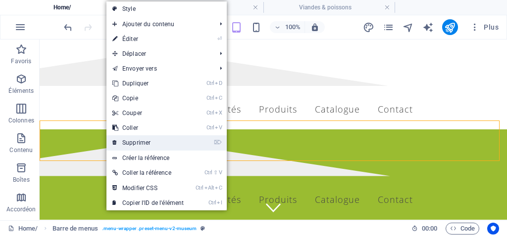
click at [143, 141] on link "⌦ Supprimer" at bounding box center [147, 143] width 83 height 15
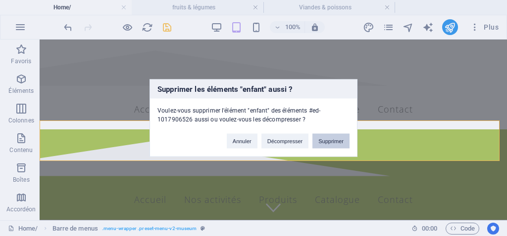
click at [340, 145] on button "Supprimer" at bounding box center [330, 141] width 37 height 15
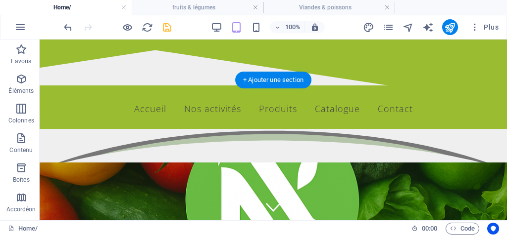
scroll to position [0, 0]
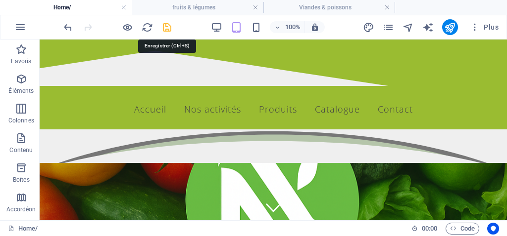
click at [167, 28] on icon "save" at bounding box center [166, 27] width 11 height 11
click at [96, 9] on h4 "Home/" at bounding box center [66, 7] width 132 height 11
click at [95, 5] on h4 "Home/" at bounding box center [66, 7] width 132 height 11
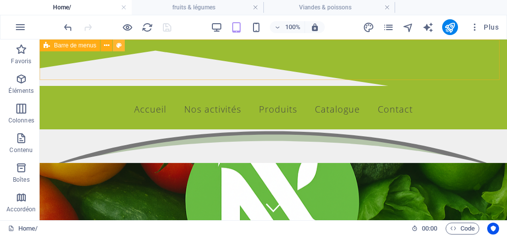
click at [117, 45] on icon at bounding box center [118, 46] width 5 height 10
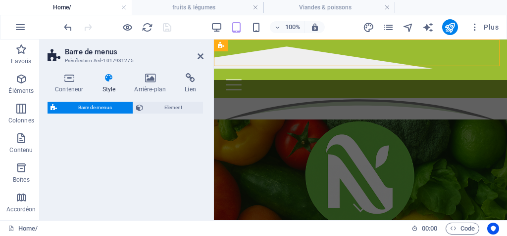
select select "rem"
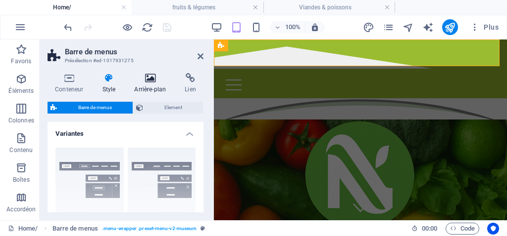
click at [145, 75] on icon at bounding box center [150, 78] width 47 height 10
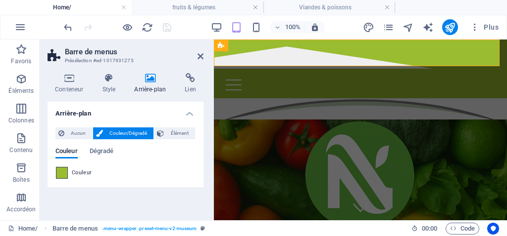
click at [57, 177] on span at bounding box center [61, 173] width 11 height 11
type input "#9abc31"
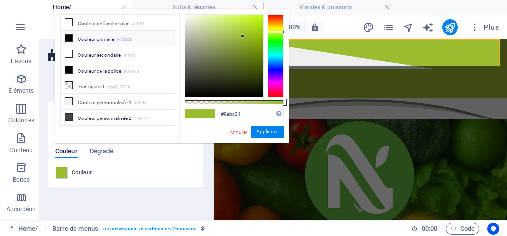
click at [247, 108] on div "#9abc31 Formats pris en charge #0852ed rgb(8, 82, 237) rgba(8, 82, 237, 90%) hs…" at bounding box center [233, 148] width 109 height 278
drag, startPoint x: 243, startPoint y: 113, endPoint x: 211, endPoint y: 114, distance: 31.7
click at [211, 114] on div "#9abc31 Formats pris en charge #0852ed rgb(8, 82, 237) rgba(8, 82, 237, 90%) hs…" at bounding box center [233, 148] width 109 height 278
paste input "#68bb43"
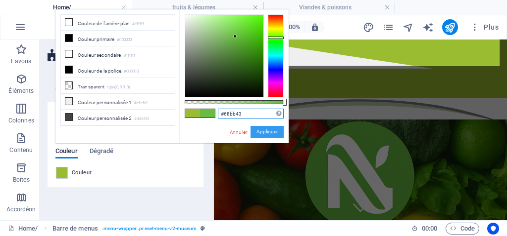
type input "#68bb43"
click at [261, 135] on button "Appliquer" at bounding box center [266, 132] width 33 height 12
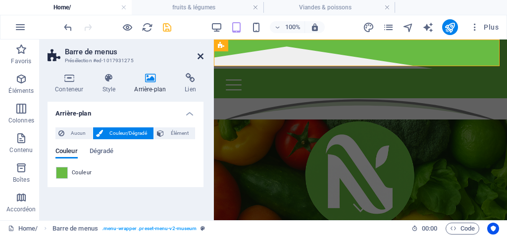
click at [199, 54] on icon at bounding box center [200, 56] width 6 height 8
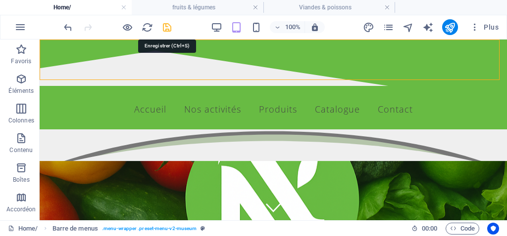
click at [163, 27] on icon "save" at bounding box center [166, 27] width 11 height 11
